Goal: Task Accomplishment & Management: Manage account settings

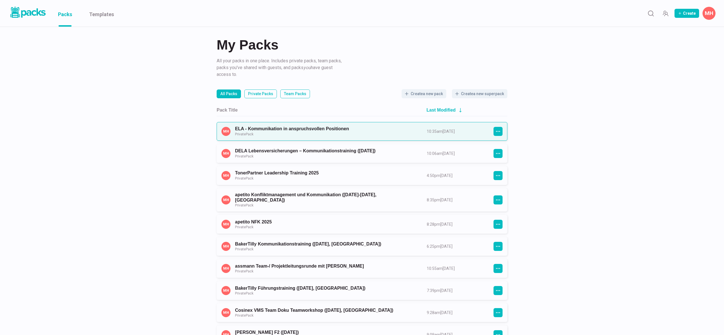
click at [289, 132] on link "ELA - Kommunikation in anspruchsvollen Positionen Private Pack" at bounding box center [326, 131] width 182 height 10
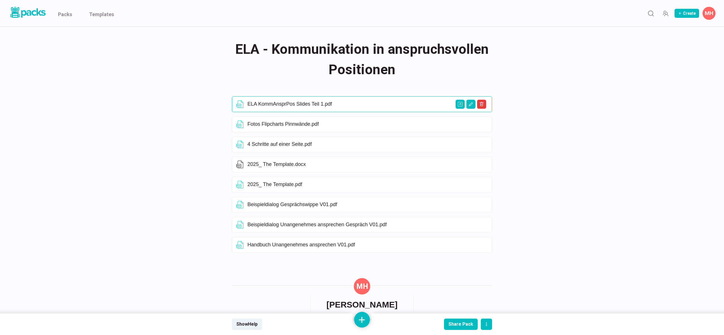
click at [265, 108] on div "ELA KommAnsprPos Slides Teil 1.pdf" at bounding box center [362, 104] width 260 height 16
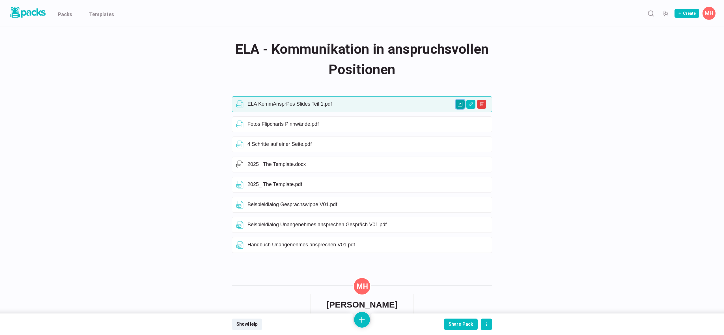
click at [460, 105] on icon "Open external link" at bounding box center [460, 104] width 5 height 5
click at [459, 126] on icon "Open external link" at bounding box center [460, 124] width 5 height 5
click at [481, 105] on icon "Delete asset" at bounding box center [481, 104] width 5 height 5
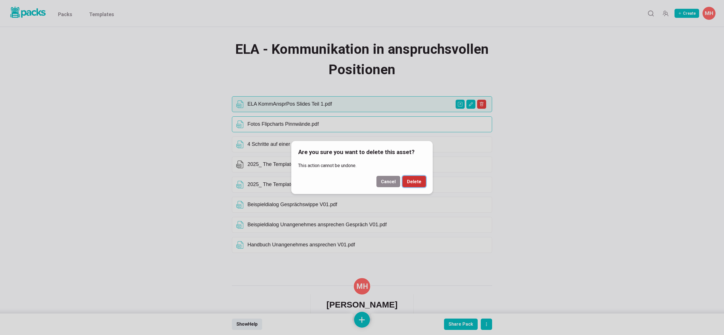
click at [418, 178] on button "Delete" at bounding box center [413, 181] width 23 height 11
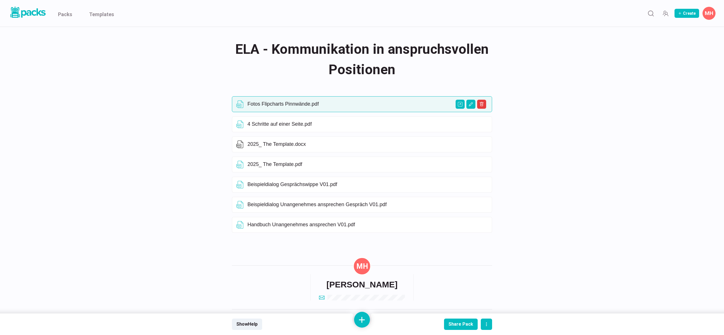
click at [547, 129] on div "ELA - Kommunikation in anspruchsvollen Positionen ELA - Kommunikation in anspru…" at bounding box center [362, 174] width 424 height 294
click at [483, 104] on icon "Delete asset" at bounding box center [481, 104] width 5 height 5
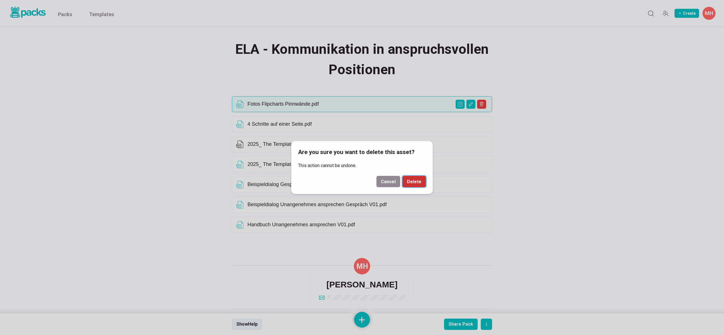
click at [417, 180] on button "Delete" at bounding box center [413, 181] width 23 height 11
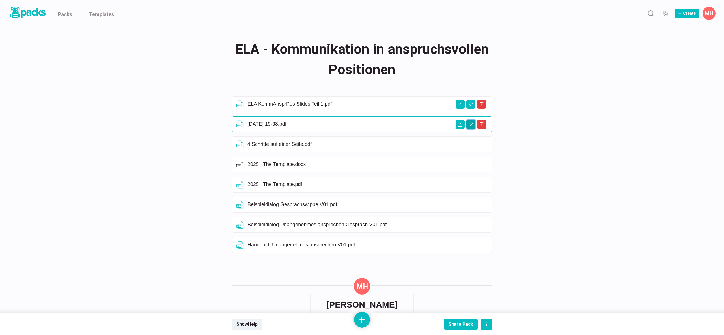
click at [470, 106] on icon "Edit asset" at bounding box center [471, 104] width 5 height 5
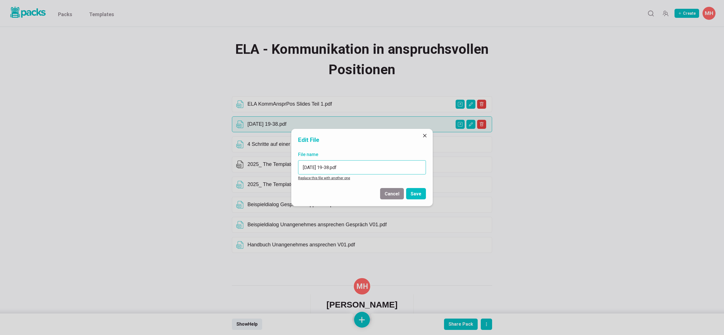
click at [308, 166] on input "[DATE] 19-38.pdf" at bounding box center [362, 167] width 128 height 14
drag, startPoint x: 308, startPoint y: 166, endPoint x: 334, endPoint y: 168, distance: 26.1
click at [334, 168] on input "[DATE] 19-38.pdf" at bounding box center [362, 167] width 128 height 14
type input "Fotos der Flipcharts.pdf"
click at [415, 191] on button "Save" at bounding box center [416, 193] width 20 height 11
